Goal: Information Seeking & Learning: Learn about a topic

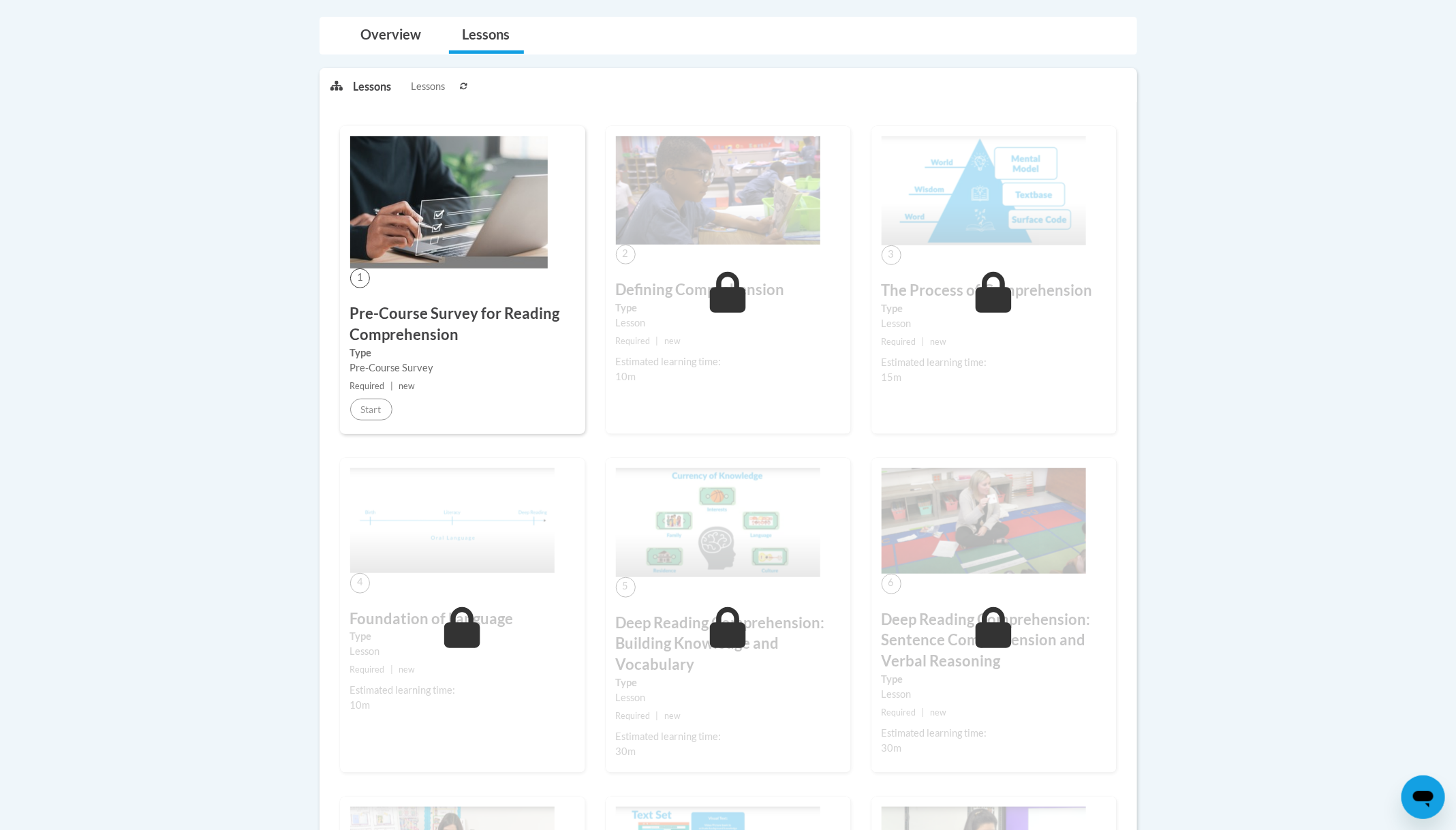
click at [445, 211] on img at bounding box center [449, 202] width 197 height 132
click at [386, 387] on small "Required | new" at bounding box center [463, 387] width 225 height 15
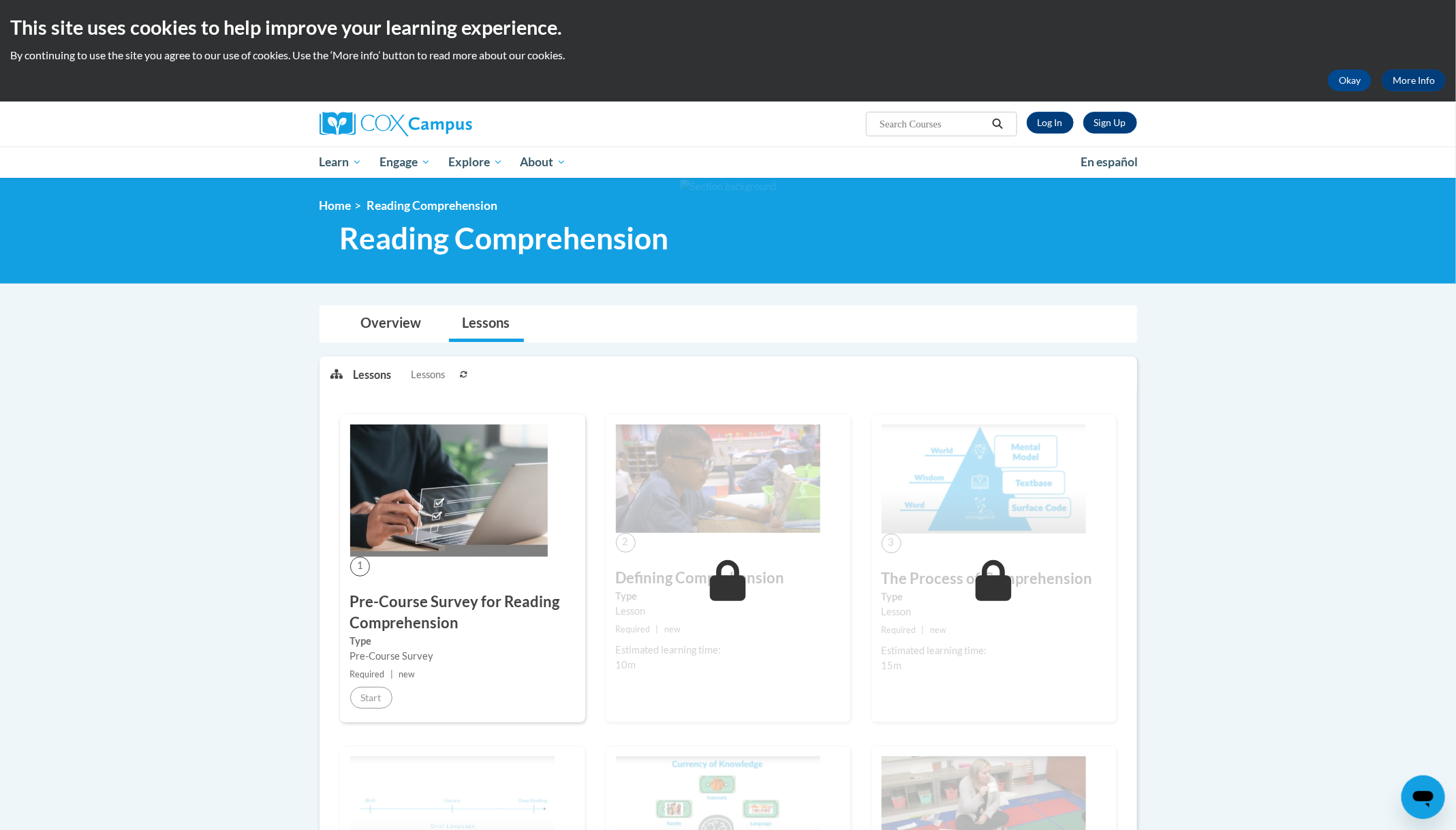
drag, startPoint x: 1471, startPoint y: 202, endPoint x: 1423, endPoint y: -60, distance: 266.4
click at [1423, 0] on html "This site uses cookies to help improve your learning experience. By continuing …" at bounding box center [728, 415] width 1456 height 830
click at [819, 200] on ol "Home Reading Comprehension" at bounding box center [728, 206] width 818 height 15
click at [1056, 120] on link "Log In" at bounding box center [1050, 123] width 47 height 22
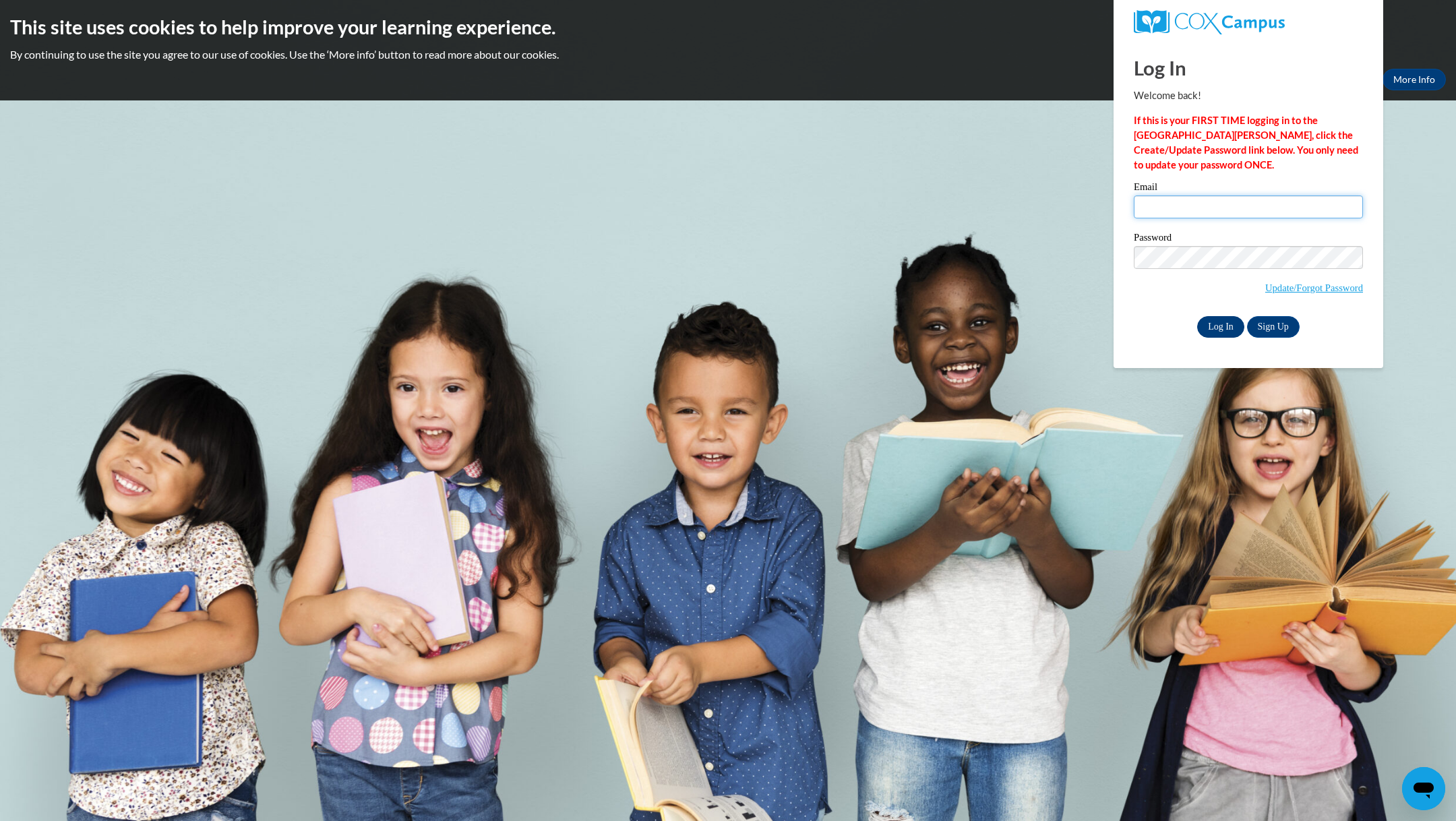
type input "e047916@muscogee.k12.ga.us"
click at [1218, 329] on input "Log In" at bounding box center [1220, 327] width 47 height 22
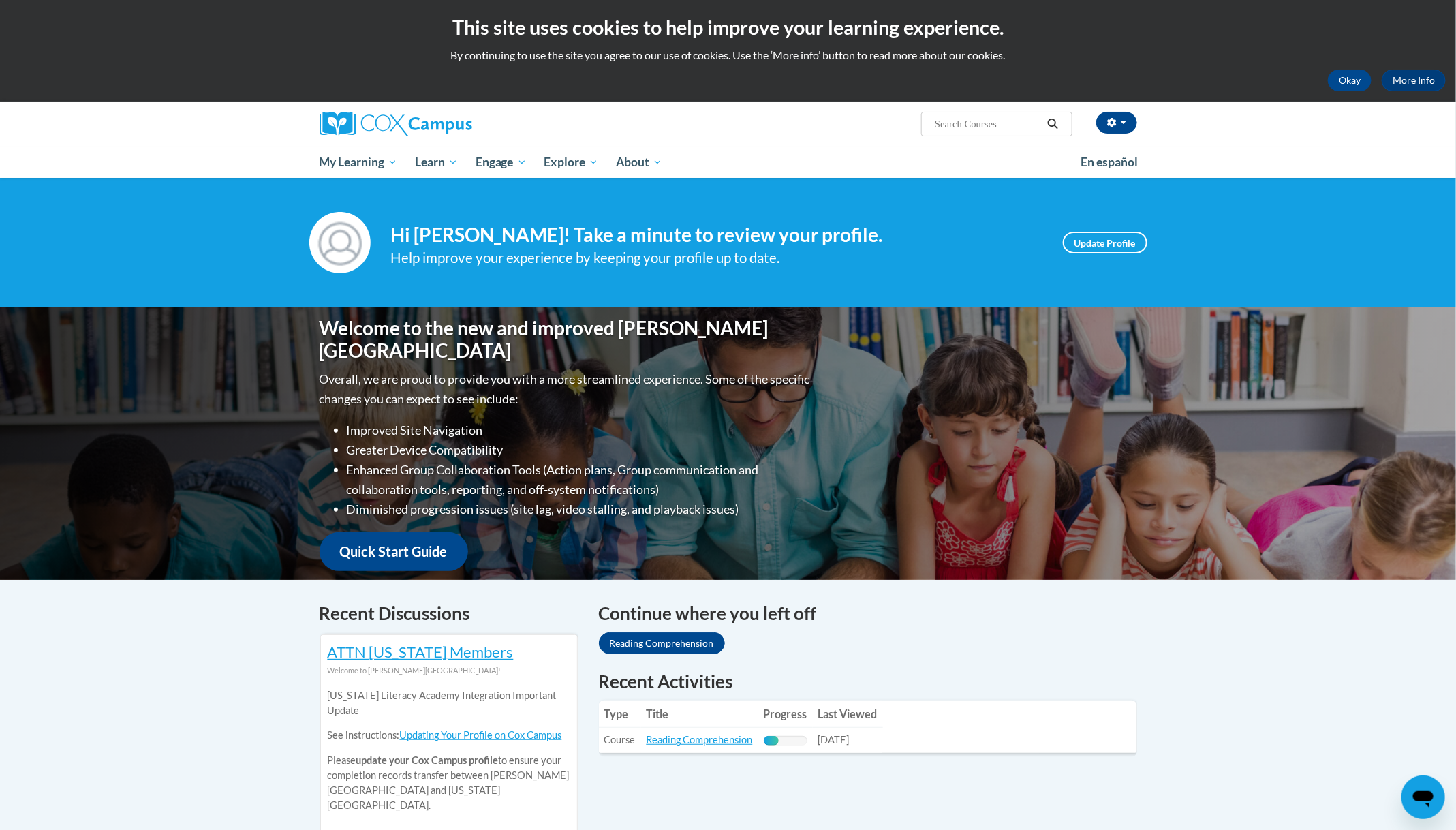
click at [695, 744] on link "Reading Comprehension" at bounding box center [700, 740] width 106 height 12
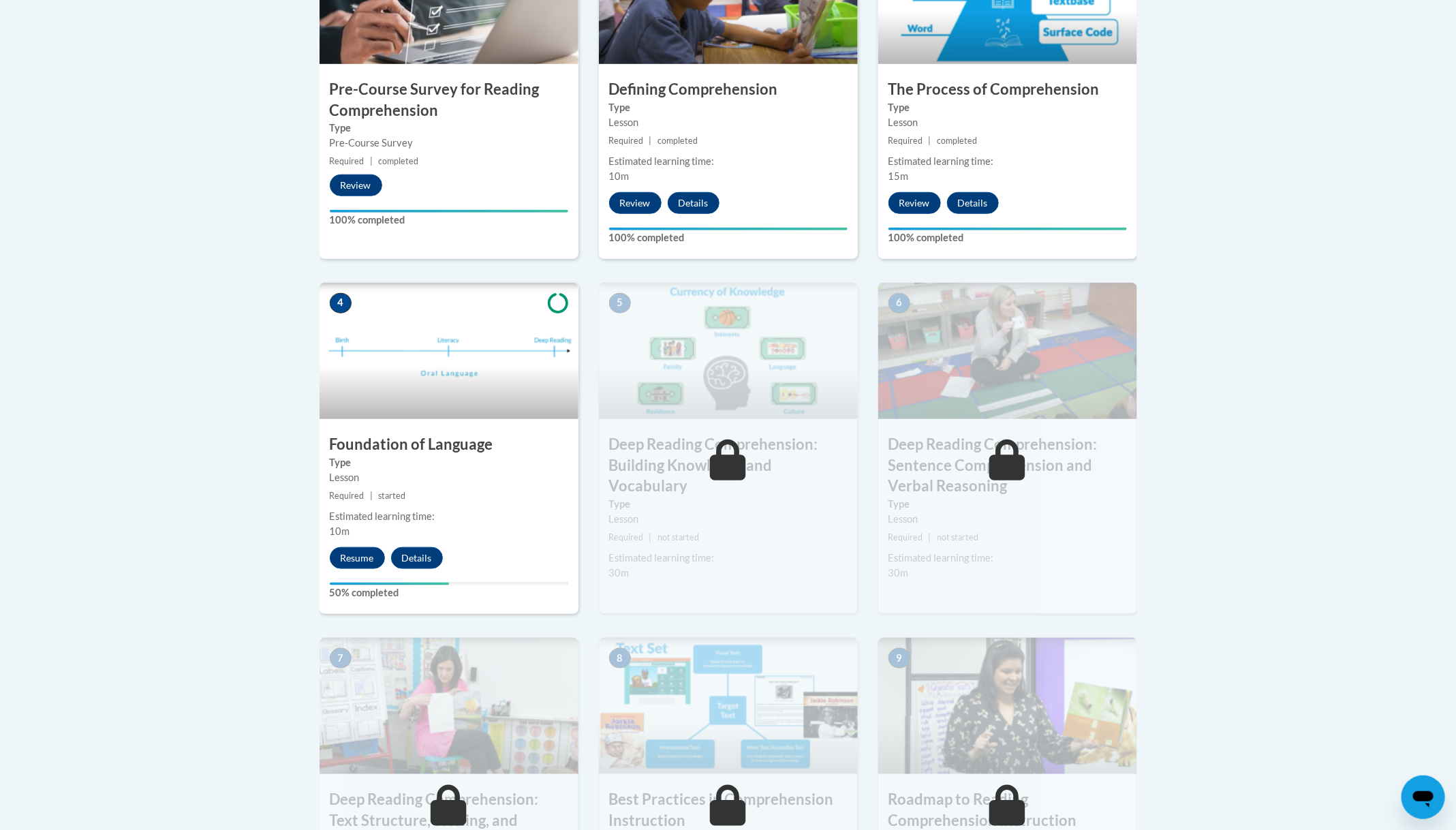
scroll to position [531, 0]
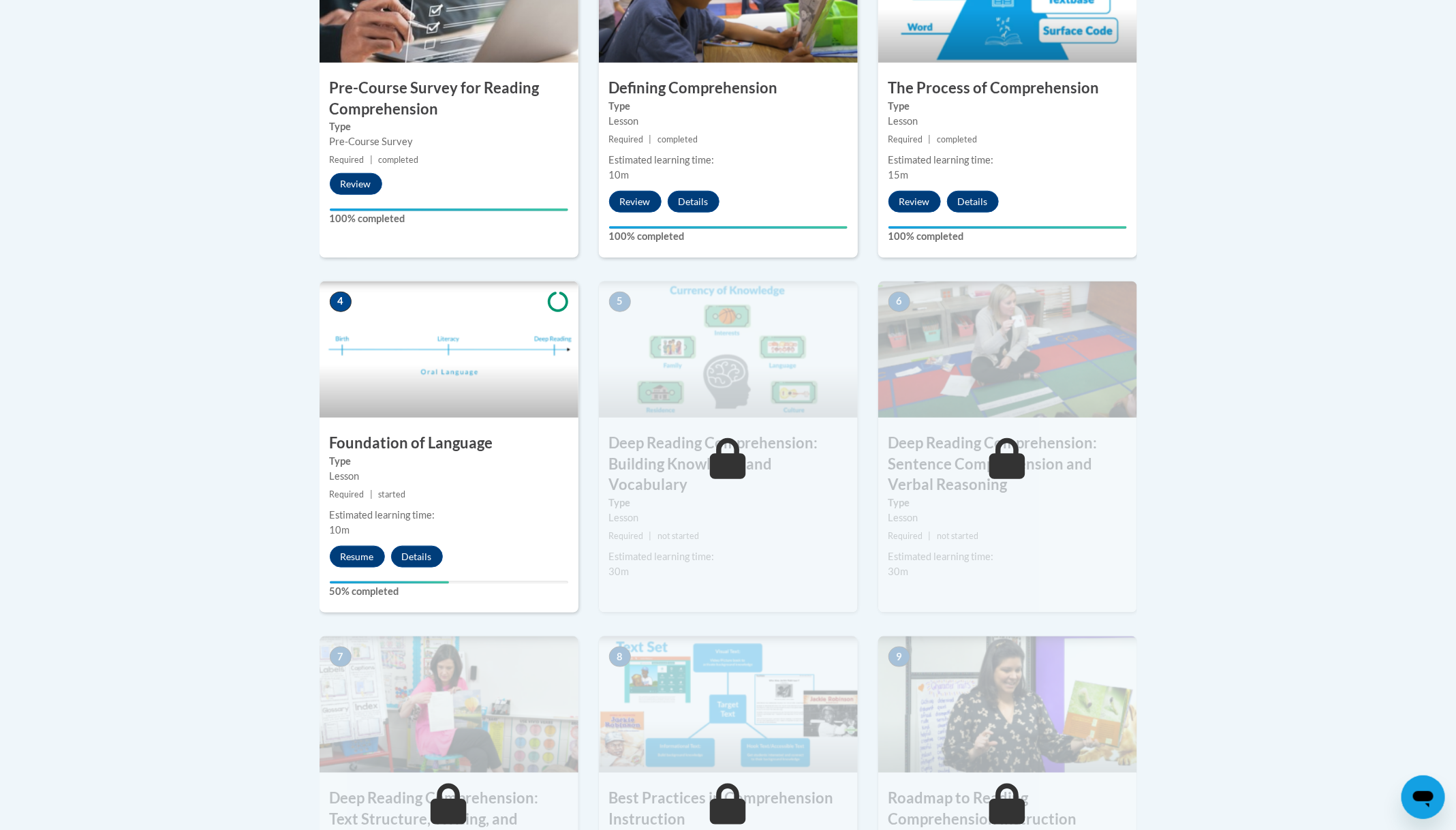
click at [193, 515] on body "This site uses cookies to help improve your learning experience. By continuing …" at bounding box center [728, 548] width 1456 height 2160
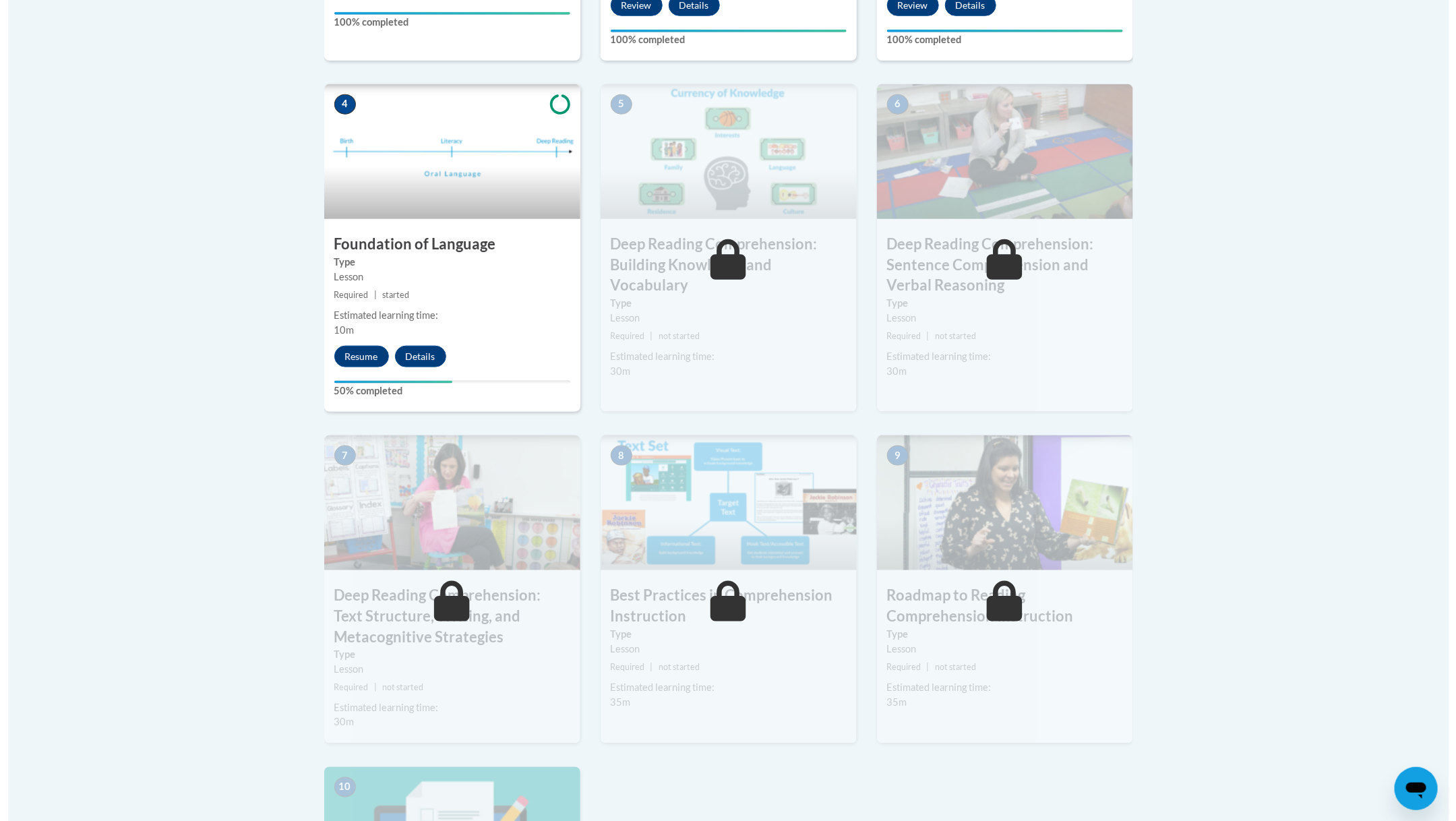
scroll to position [728, 0]
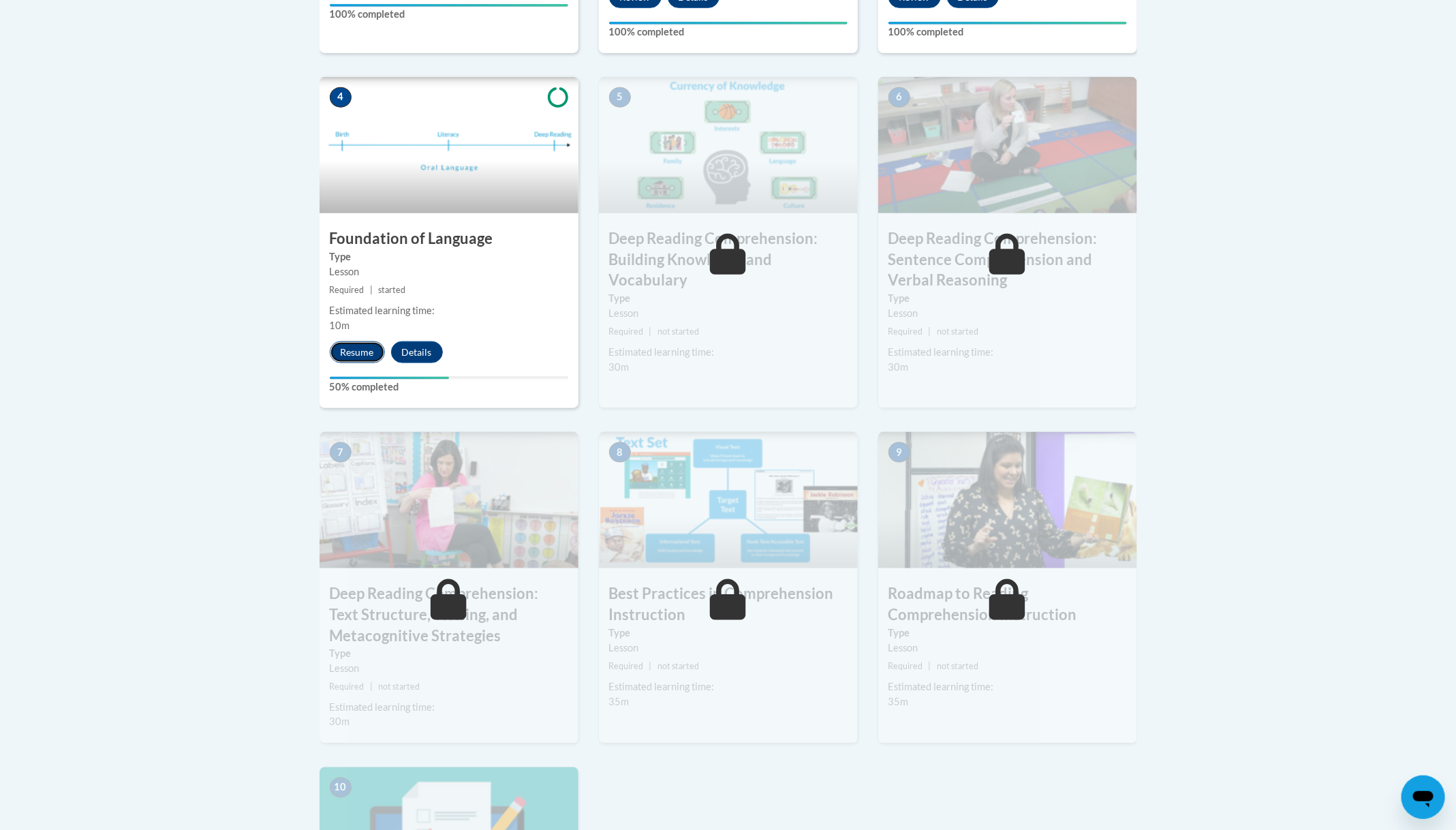
click at [343, 358] on button "Resume" at bounding box center [357, 352] width 55 height 22
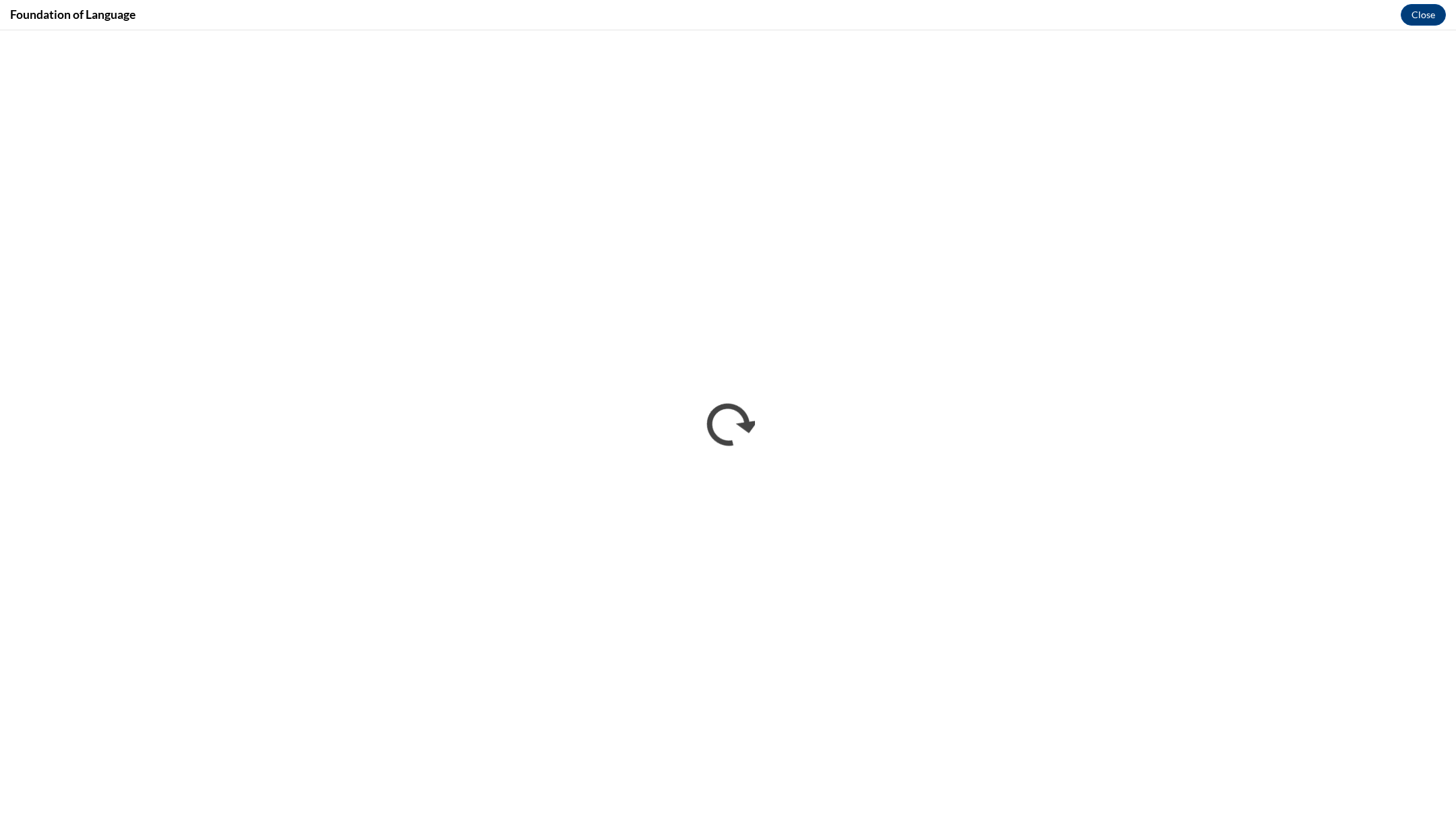
scroll to position [0, 0]
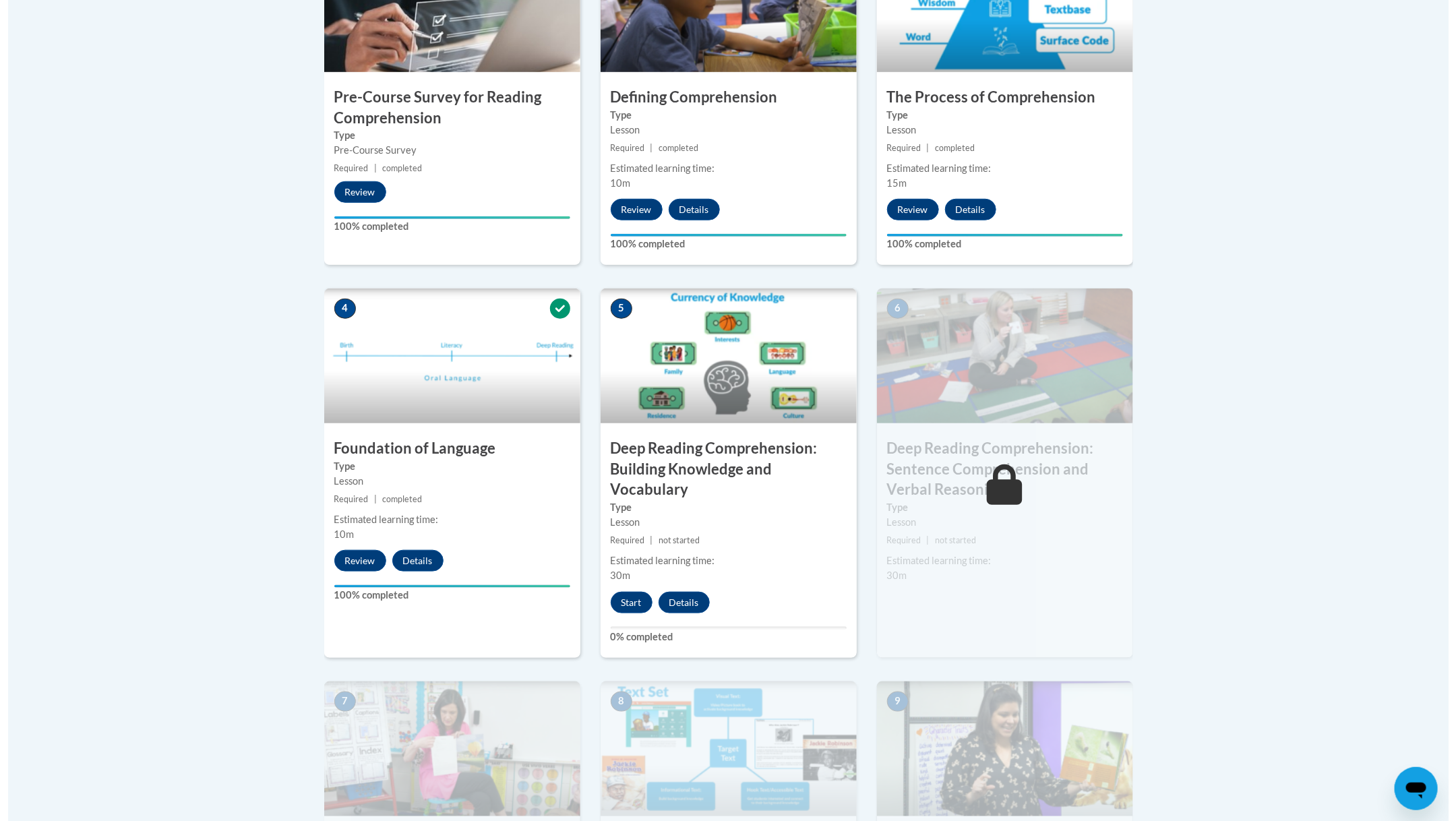
scroll to position [517, 0]
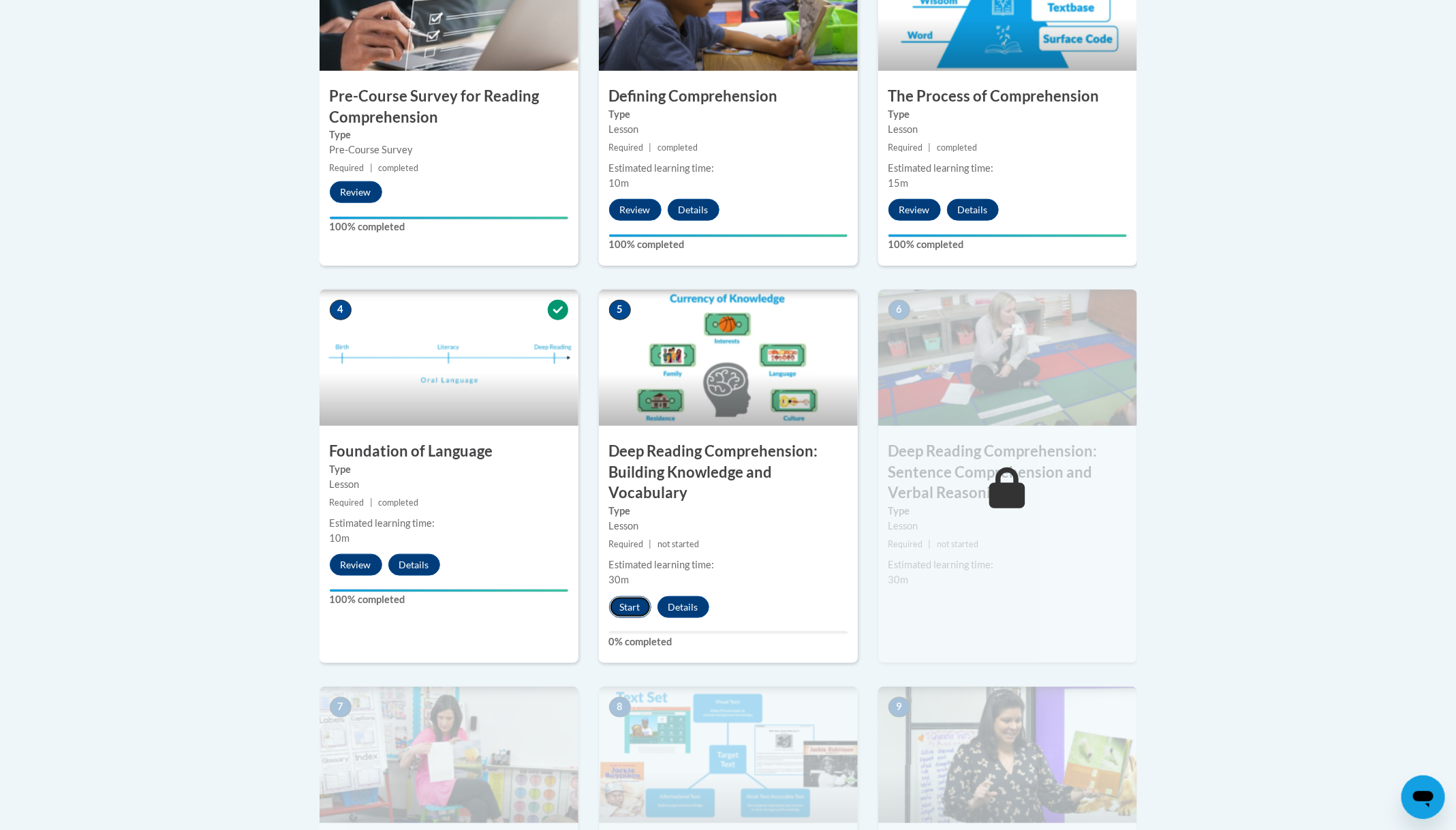
click at [637, 606] on button "Start" at bounding box center [630, 607] width 42 height 22
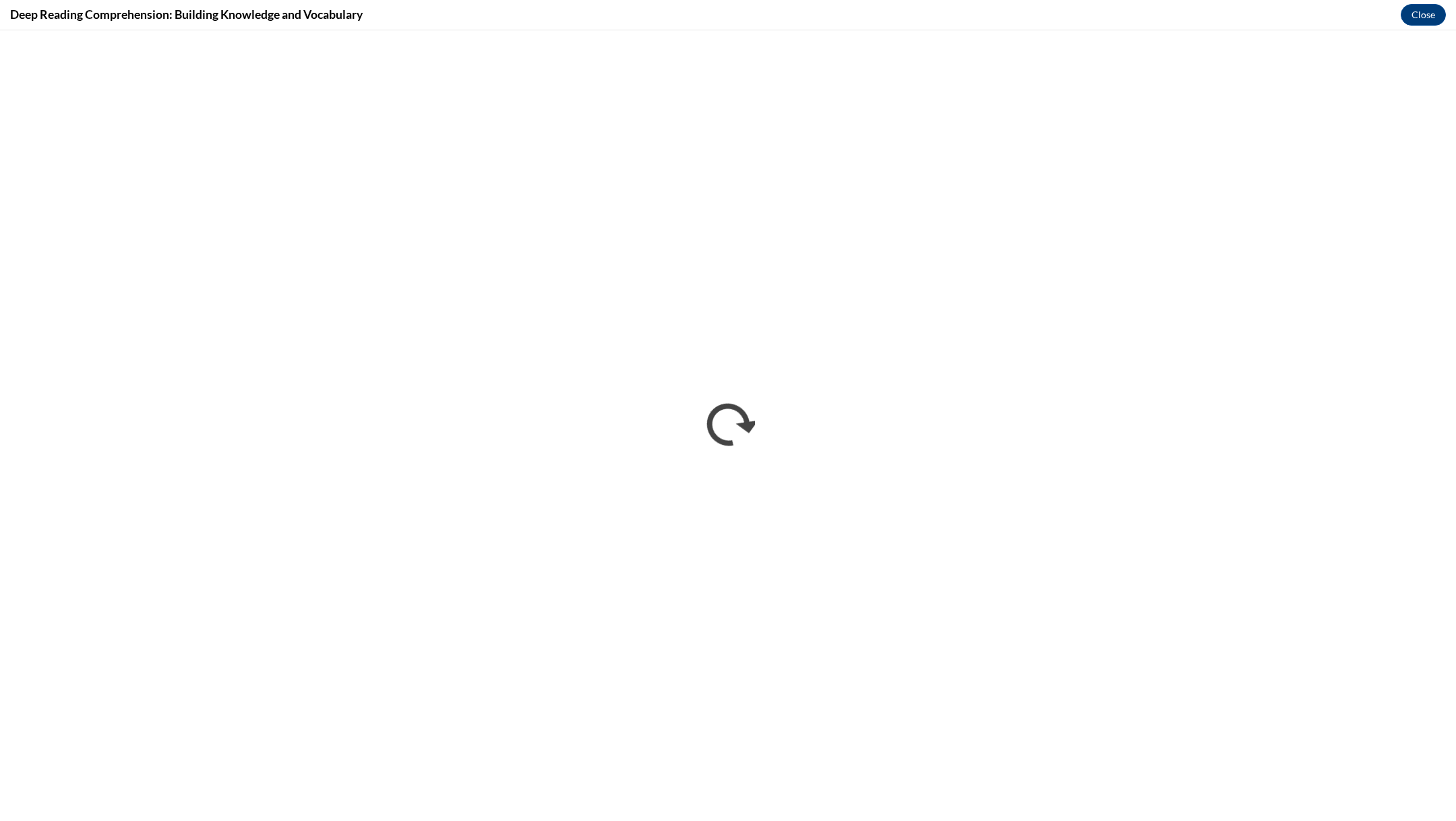
scroll to position [0, 0]
